Goal: Task Accomplishment & Management: Complete application form

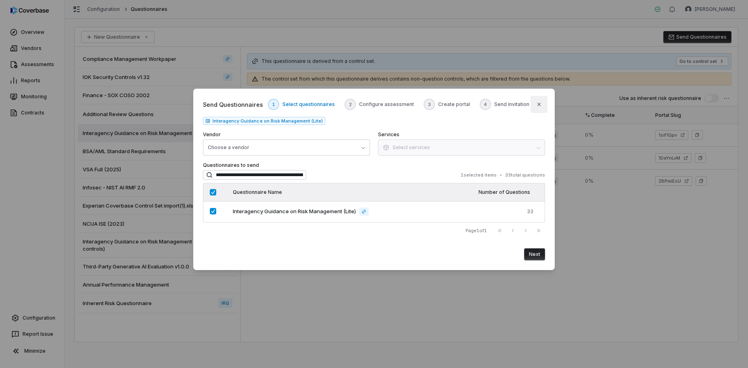
click at [537, 103] on icon "button" at bounding box center [539, 104] width 6 height 6
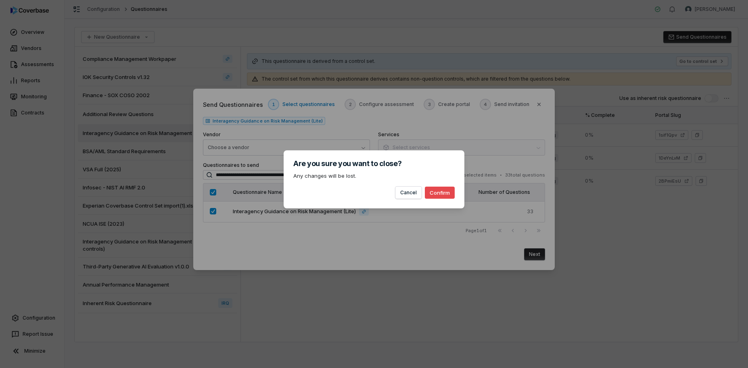
click at [436, 193] on button "Confirm" at bounding box center [440, 193] width 30 height 12
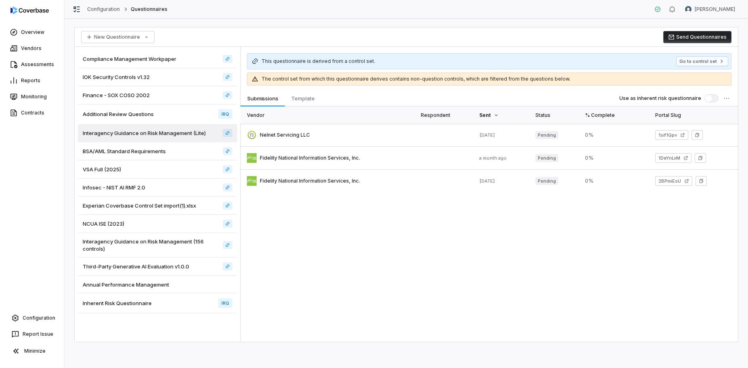
click at [702, 37] on button "Send Questionnaires" at bounding box center [697, 37] width 68 height 12
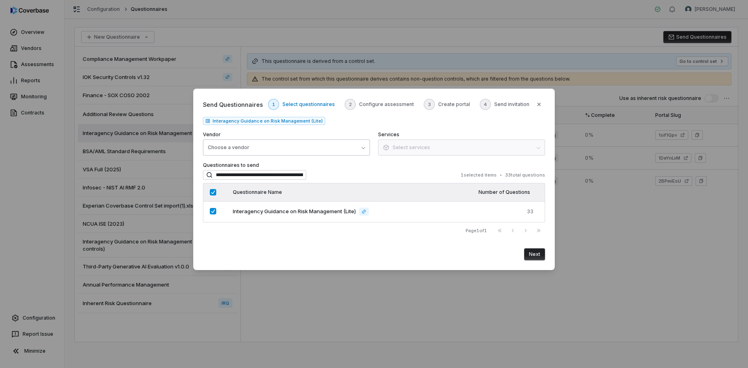
click at [354, 147] on button "Choose a vendor" at bounding box center [286, 148] width 167 height 16
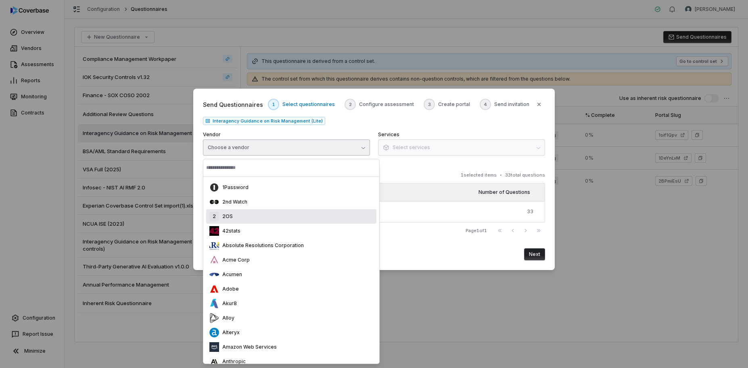
click at [347, 217] on div "2 2OS" at bounding box center [291, 216] width 170 height 15
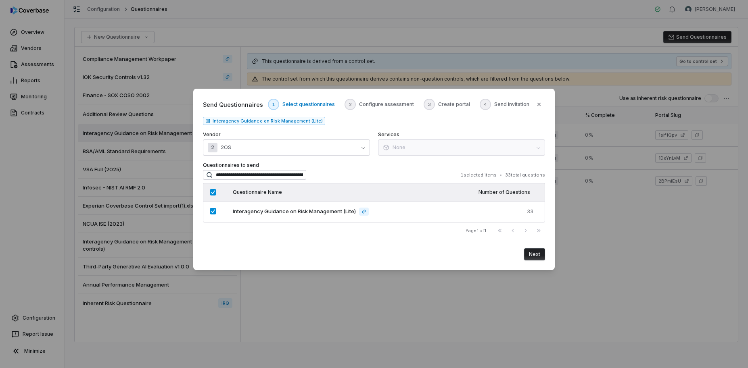
click at [533, 254] on button "Next" at bounding box center [534, 254] width 21 height 12
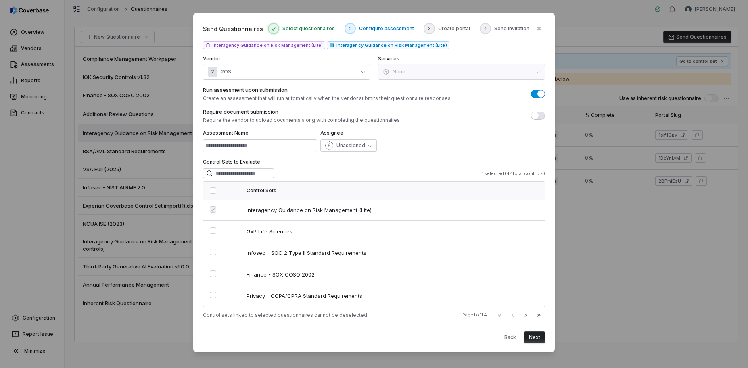
click at [539, 93] on span "button" at bounding box center [540, 93] width 7 height 7
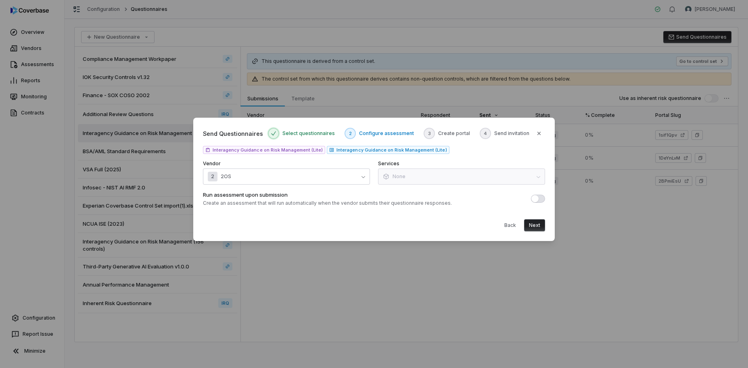
click at [536, 227] on button "Next" at bounding box center [534, 225] width 21 height 12
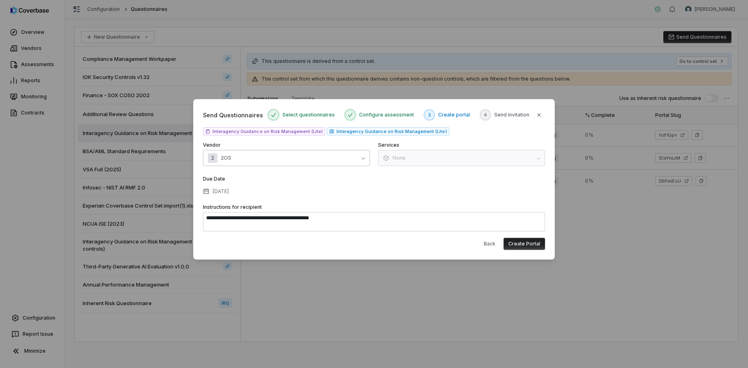
click at [361, 159] on button "2 2OS" at bounding box center [286, 158] width 167 height 16
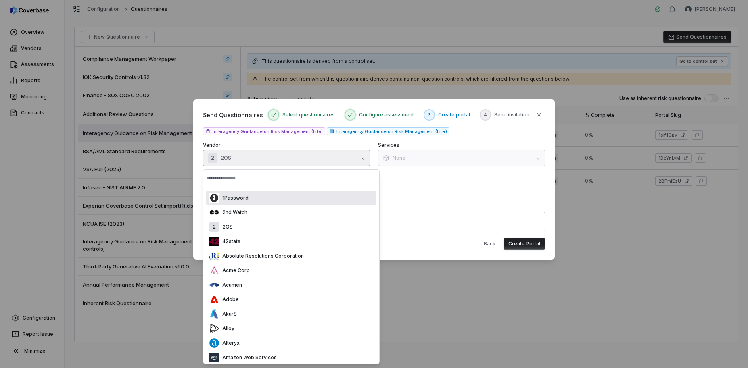
click at [361, 159] on button "2 2OS" at bounding box center [286, 158] width 167 height 16
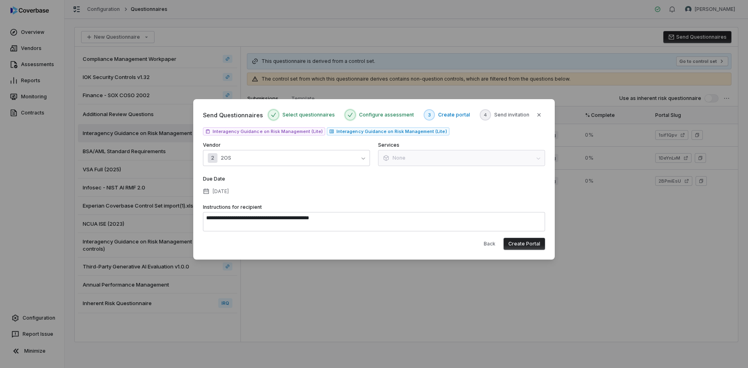
click at [425, 183] on div "Due Date [DATE]" at bounding box center [374, 187] width 342 height 22
click at [490, 244] on button "Back" at bounding box center [489, 244] width 21 height 12
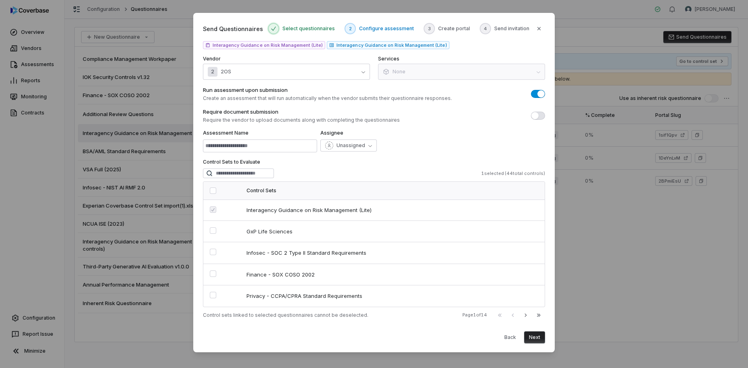
click at [534, 338] on button "Next" at bounding box center [534, 338] width 21 height 12
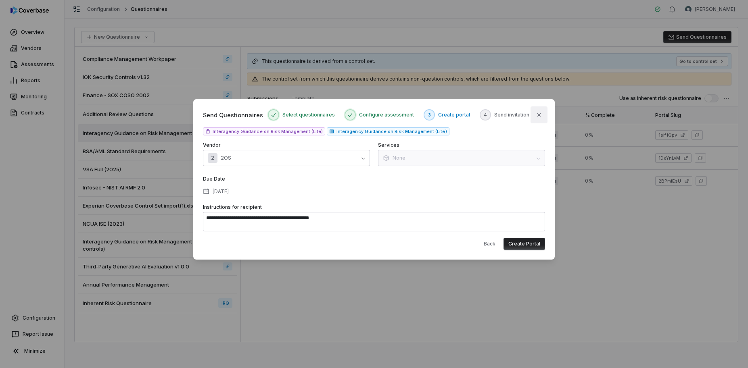
click at [541, 115] on icon "button" at bounding box center [539, 115] width 6 height 6
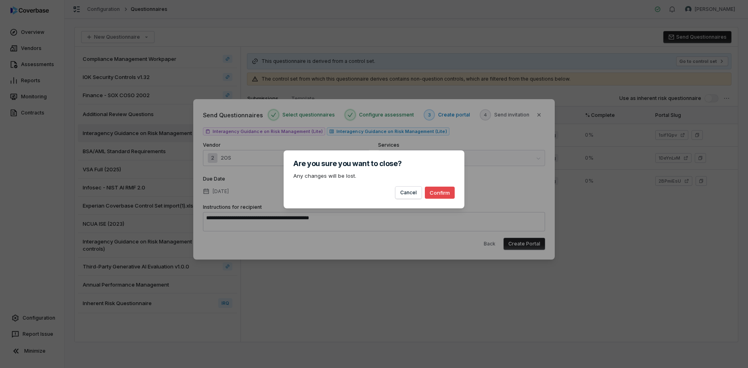
click at [445, 194] on button "Confirm" at bounding box center [440, 193] width 30 height 12
